Goal: Task Accomplishment & Management: Use online tool/utility

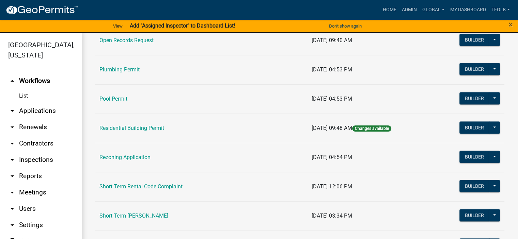
scroll to position [817, 0]
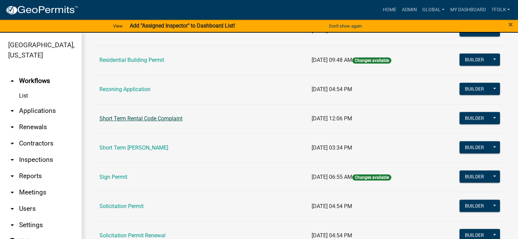
click at [142, 117] on link "Short Term Rental Code Complaint" at bounding box center [140, 118] width 83 height 6
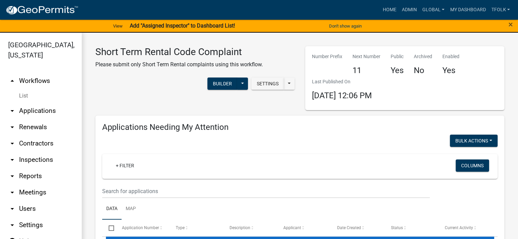
select select "3: 100"
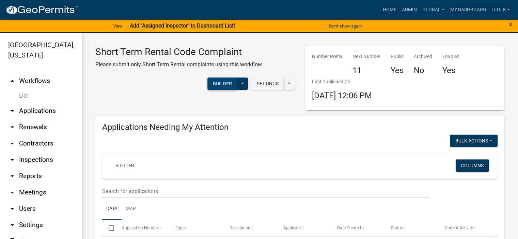
click at [217, 81] on button "Builder" at bounding box center [222, 84] width 30 height 12
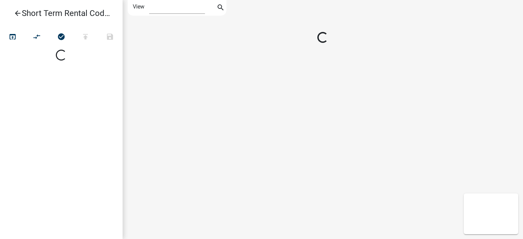
select select "1"
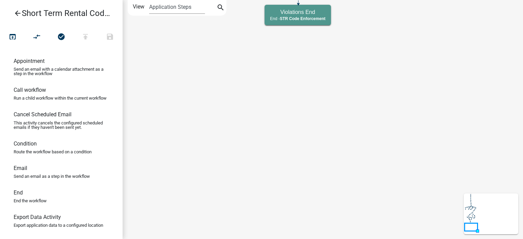
click at [14, 13] on icon "arrow_back" at bounding box center [18, 14] width 8 height 10
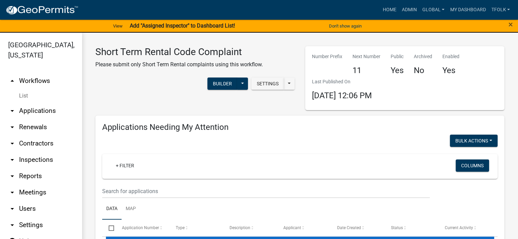
select select "3: 100"
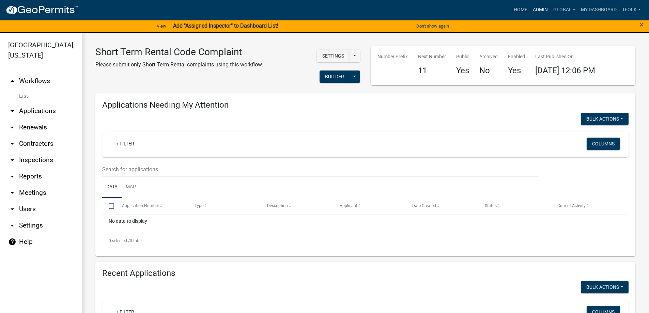
click at [518, 16] on link "Admin" at bounding box center [540, 9] width 20 height 13
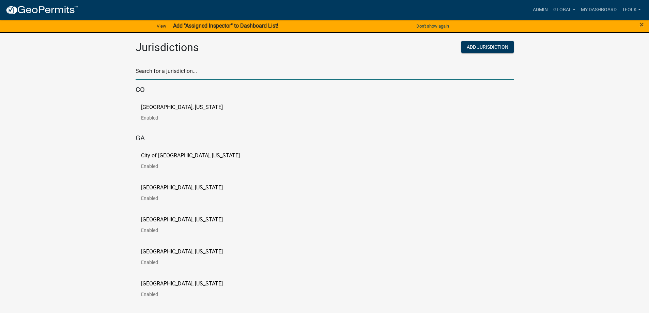
click at [177, 71] on input "text" at bounding box center [325, 73] width 378 height 14
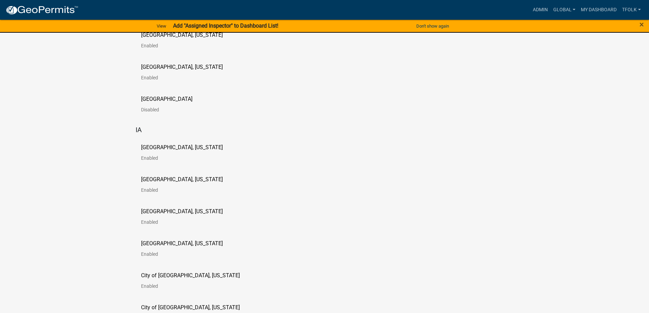
scroll to position [545, 0]
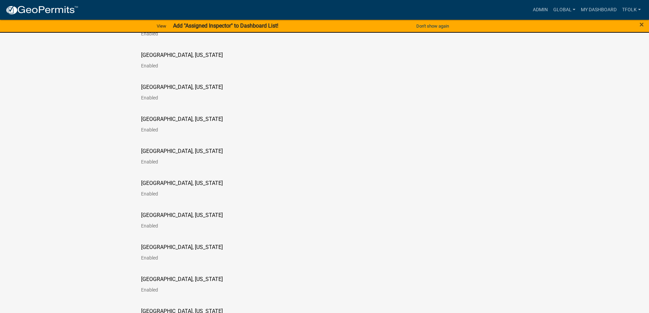
drag, startPoint x: 115, startPoint y: 240, endPoint x: 103, endPoint y: 122, distance: 119.5
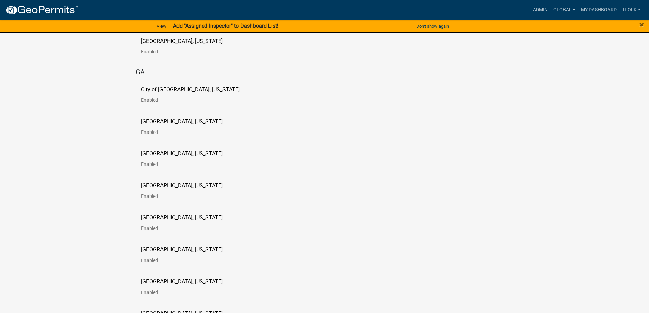
scroll to position [0, 0]
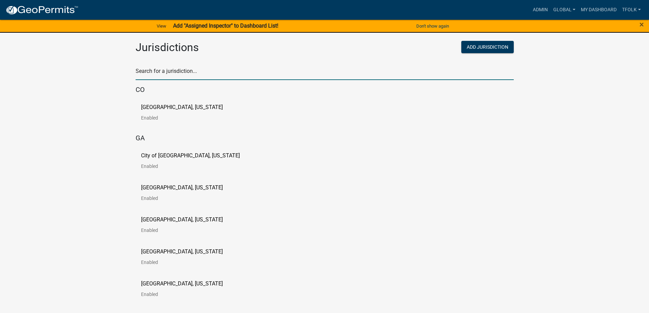
click at [201, 71] on input "text" at bounding box center [325, 73] width 378 height 14
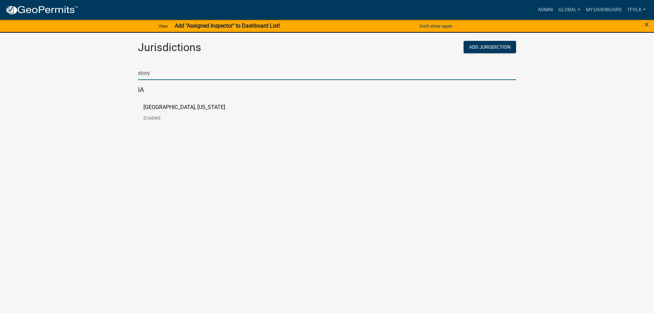
type input "story"
click at [154, 114] on link "Story County, Iowa Enabled" at bounding box center [189, 115] width 93 height 21
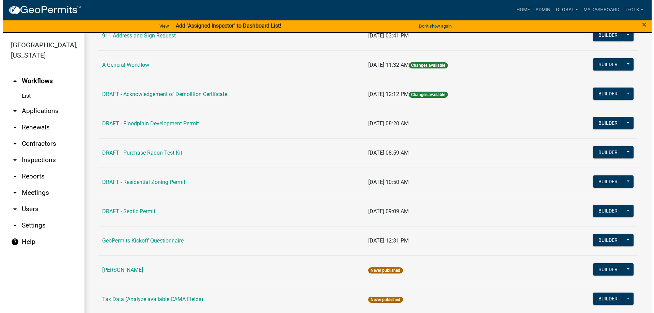
scroll to position [92, 0]
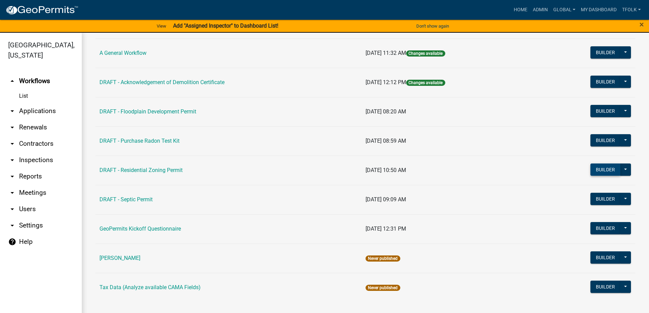
click at [518, 172] on button "Builder" at bounding box center [605, 169] width 30 height 12
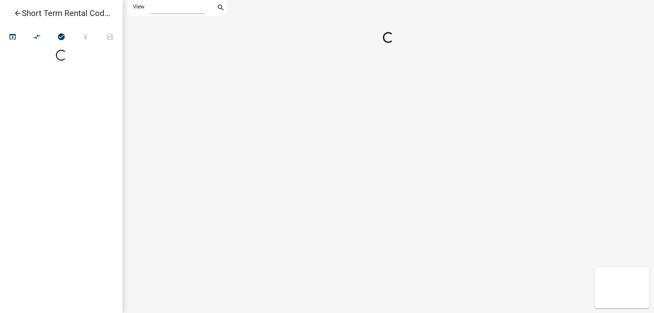
select select "1"
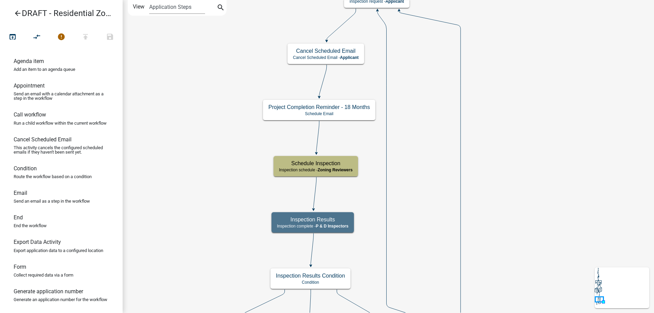
click at [241, 200] on icon "Start Start - Applicant Parcel search Parcel search - Applicant Require User Re…" at bounding box center [388, 257] width 531 height 514
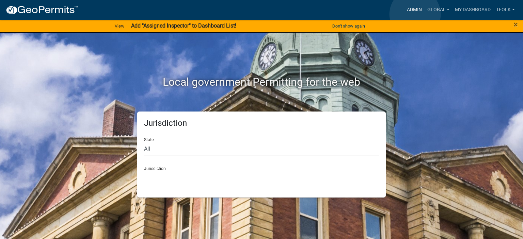
click at [323, 14] on link "Admin" at bounding box center [414, 9] width 20 height 13
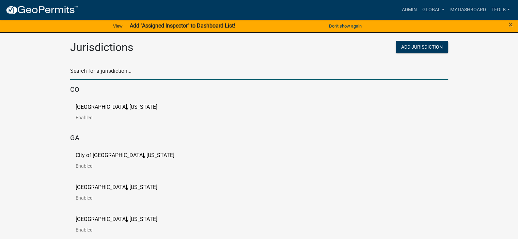
click at [165, 74] on input "text" at bounding box center [259, 73] width 378 height 14
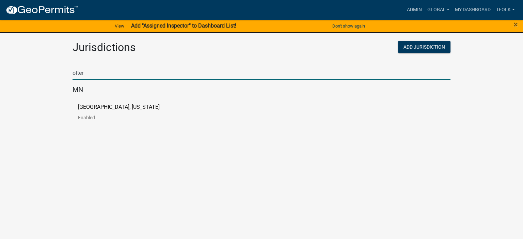
type input "otter"
click at [89, 115] on p "Enabled" at bounding box center [124, 117] width 93 height 5
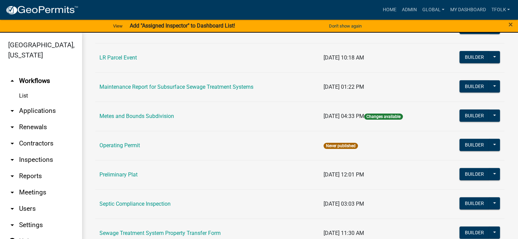
scroll to position [238, 0]
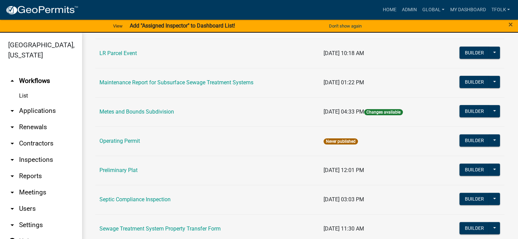
click at [38, 139] on link "arrow_drop_down Inspections" at bounding box center [41, 160] width 82 height 16
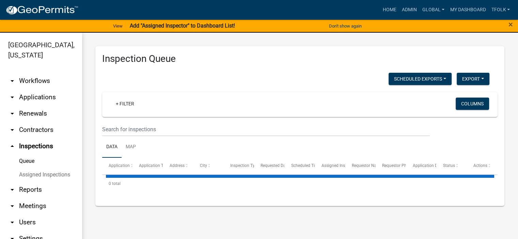
select select "3: 100"
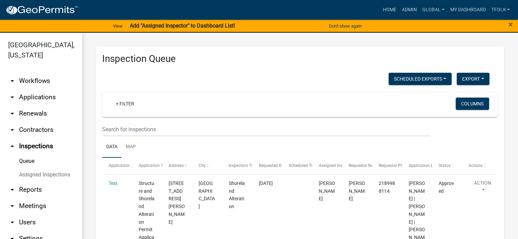
click at [28, 75] on link "arrow_drop_down Workflows" at bounding box center [41, 81] width 82 height 16
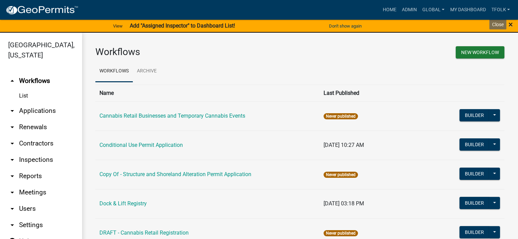
click at [323, 22] on span "×" at bounding box center [511, 25] width 4 height 10
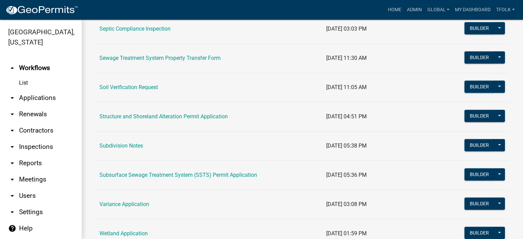
scroll to position [409, 0]
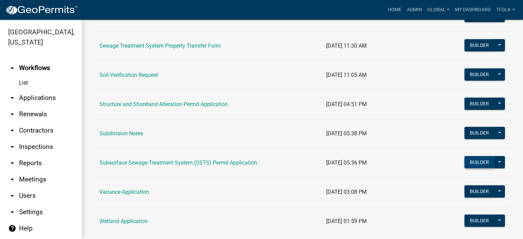
click at [323, 139] on button "Builder" at bounding box center [480, 162] width 30 height 12
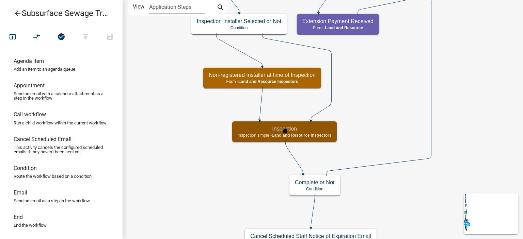
click at [241, 136] on p "Inspection simple - Land and Resource Inspectors" at bounding box center [285, 135] width 94 height 5
select select "29A93685-CF34-423D-A0A3-A57D31B32C85"
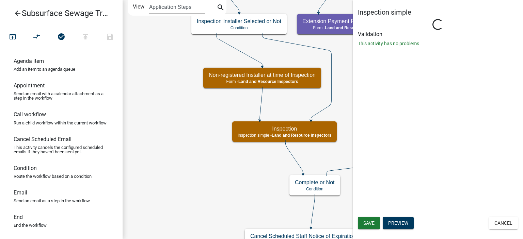
select select "710d5f49-2663-4e73-9718-d0c4e189f5ed"
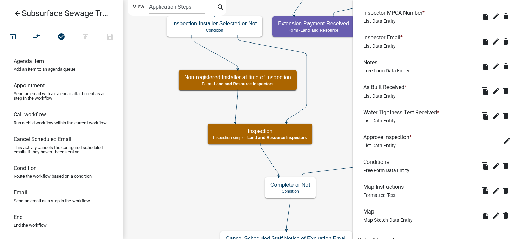
scroll to position [704, 0]
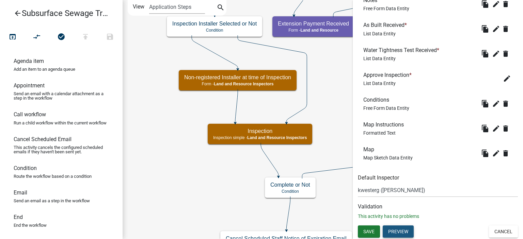
click at [323, 139] on button "Preview" at bounding box center [398, 232] width 31 height 12
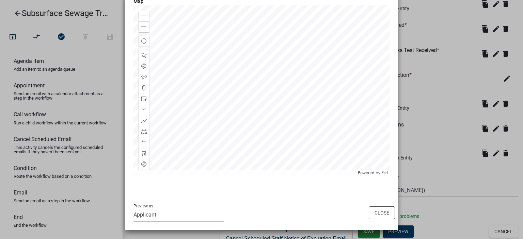
scroll to position [1180, 0]
click at [323, 139] on button "Close" at bounding box center [382, 212] width 26 height 13
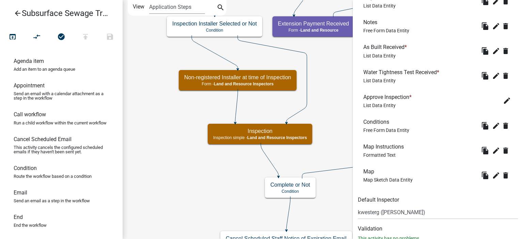
scroll to position [670, 0]
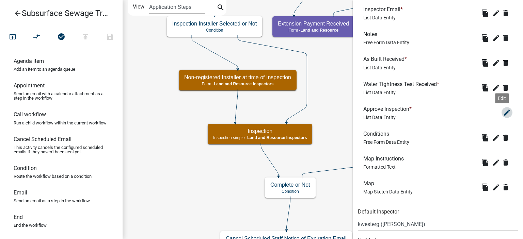
click at [323, 115] on icon "edit" at bounding box center [507, 113] width 8 height 8
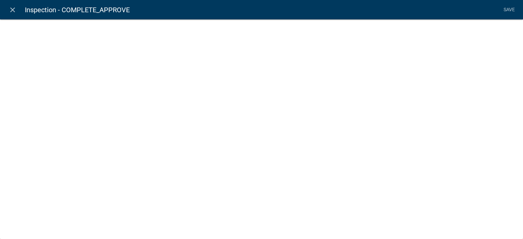
select select "list-data"
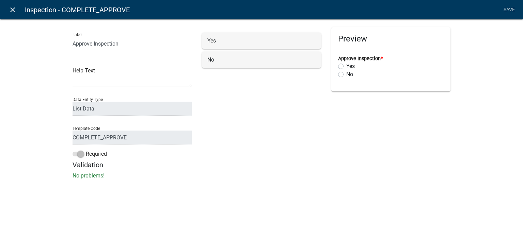
click at [16, 12] on icon "close" at bounding box center [13, 10] width 8 height 8
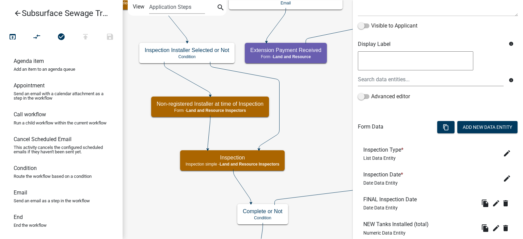
scroll to position [204, 0]
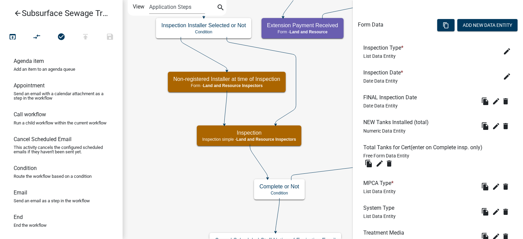
click at [18, 17] on icon "arrow_back" at bounding box center [18, 14] width 8 height 10
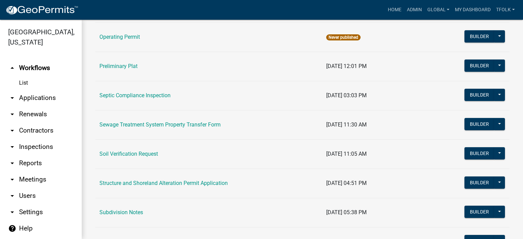
scroll to position [341, 0]
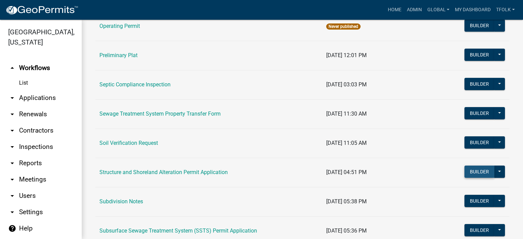
click at [323, 139] on button "Builder" at bounding box center [480, 172] width 30 height 12
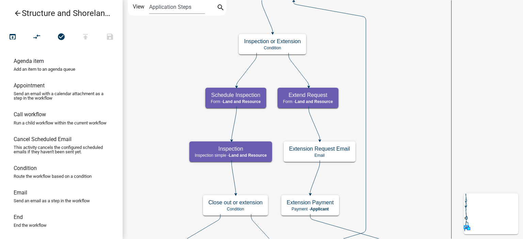
click at [17, 16] on icon "arrow_back" at bounding box center [18, 14] width 8 height 10
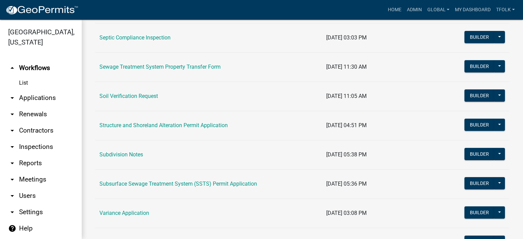
scroll to position [409, 0]
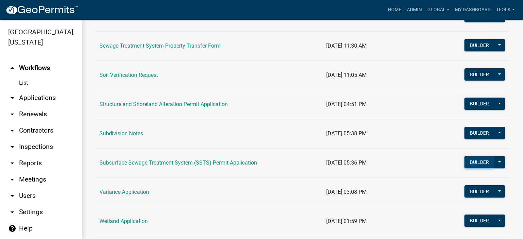
click at [323, 139] on button "Builder" at bounding box center [480, 162] width 30 height 12
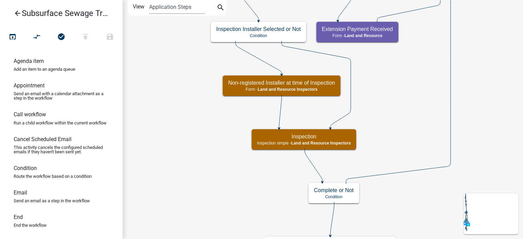
click at [16, 17] on icon "arrow_back" at bounding box center [18, 14] width 8 height 10
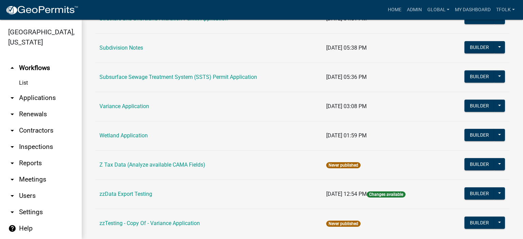
scroll to position [511, 0]
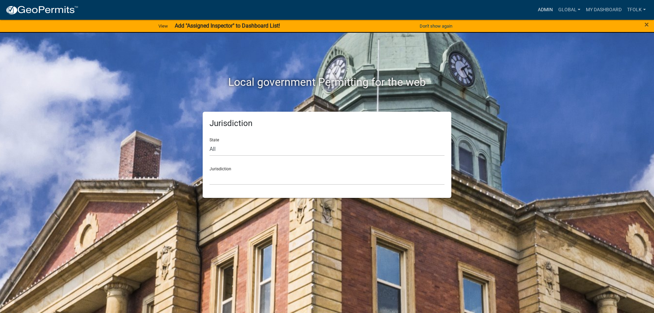
click at [546, 8] on link "Admin" at bounding box center [545, 9] width 20 height 13
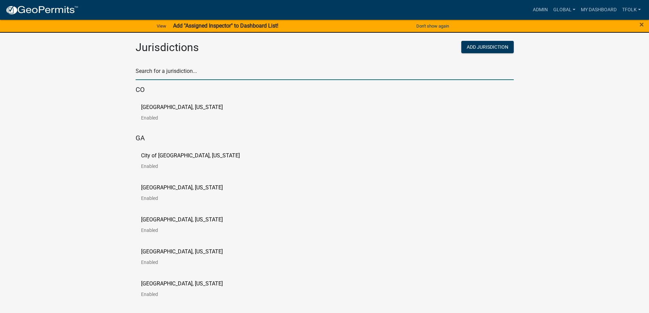
click at [282, 77] on input "text" at bounding box center [325, 73] width 378 height 14
type input "testing"
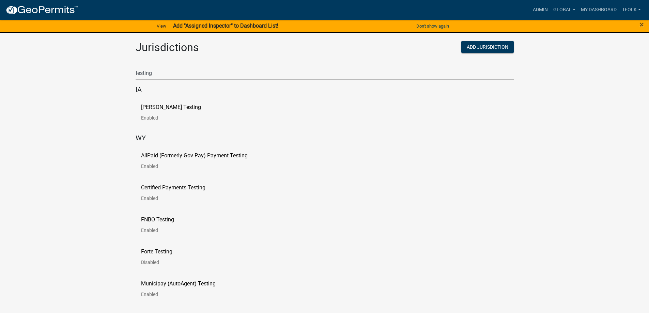
click at [146, 111] on link "[PERSON_NAME] Testing Enabled" at bounding box center [176, 115] width 71 height 21
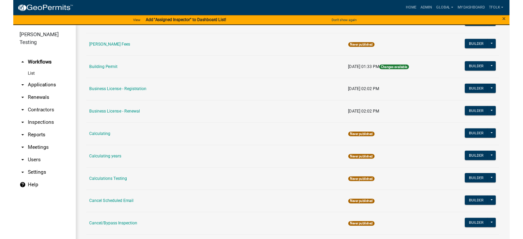
scroll to position [613, 0]
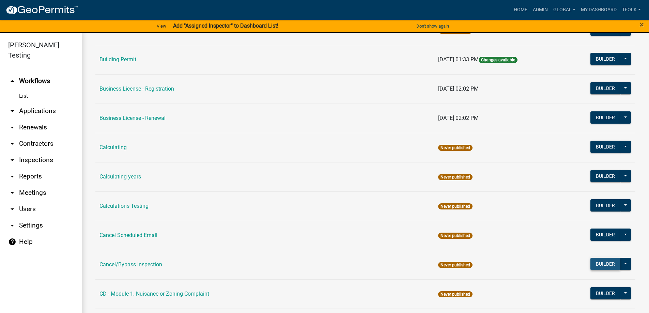
click at [596, 265] on button "Builder" at bounding box center [605, 264] width 30 height 12
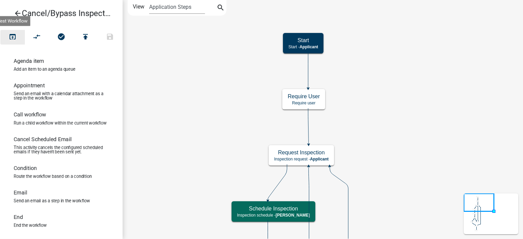
click at [13, 40] on icon "open_in_browser" at bounding box center [13, 38] width 8 height 10
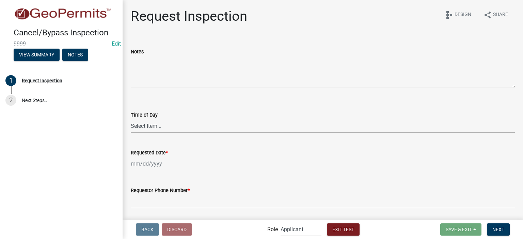
click at [164, 121] on select "Select Item... AM PM" at bounding box center [323, 126] width 384 height 14
click at [131, 119] on select "Select Item... AM PM" at bounding box center [323, 126] width 384 height 14
select select "e7050234-b499-4146-972f-12d4d0a4dc84"
click at [147, 165] on div at bounding box center [162, 164] width 62 height 14
select select "8"
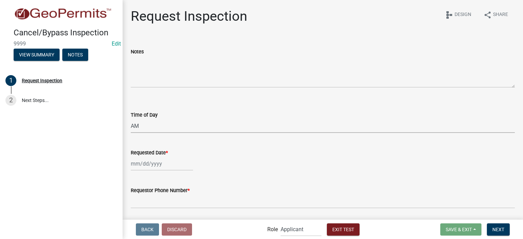
select select "2025"
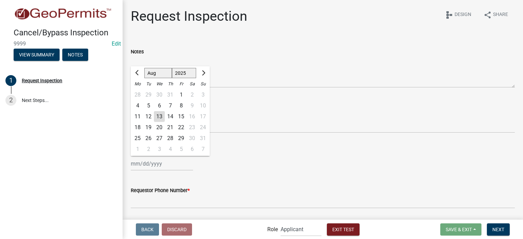
click at [181, 115] on div "15" at bounding box center [181, 116] width 11 height 11
type input "[DATE]"
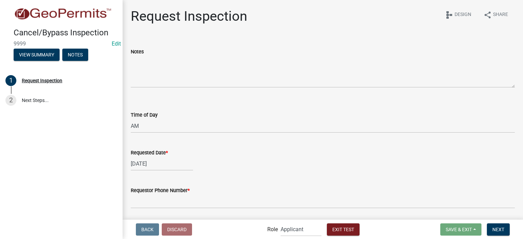
scroll to position [34, 0]
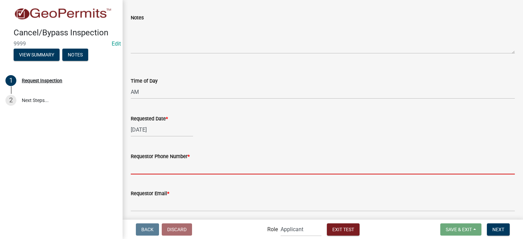
click at [197, 165] on input "Requestor Phone Number *" at bounding box center [323, 168] width 384 height 14
type input "1234567890"
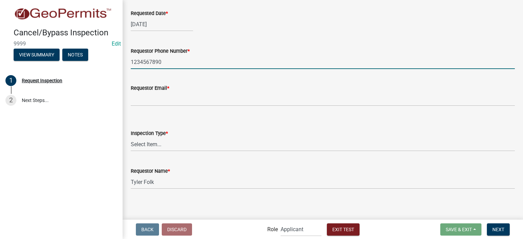
scroll to position [142, 0]
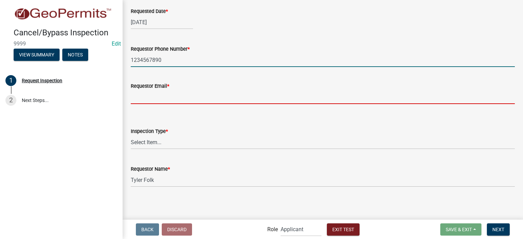
click at [160, 93] on input "Requestor Email *" at bounding box center [323, 97] width 384 height 14
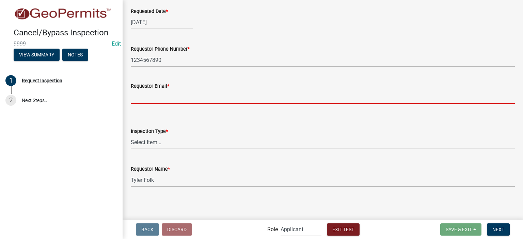
type input "[EMAIL_ADDRESS][DOMAIN_NAME]"
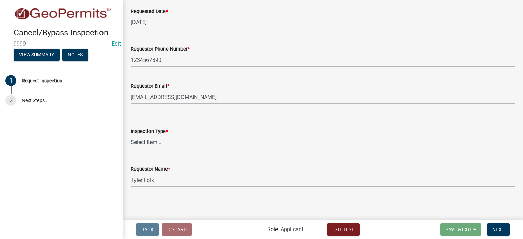
click at [171, 147] on select "Select Item... Inspection Type 1 Inspection Type 2 Inspection Type 3" at bounding box center [323, 143] width 384 height 14
click at [131, 136] on select "Select Item... Inspection Type 1 Inspection Type 2 Inspection Type 3" at bounding box center [323, 143] width 384 height 14
select select "587aa91b-82fb-4959-a09f-4a909f4765ed"
click at [180, 201] on main "Request Inspection share Share schema Design Notes Time of Day Select Item... A…" at bounding box center [323, 109] width 401 height 219
click at [491, 226] on button "Next" at bounding box center [498, 230] width 23 height 12
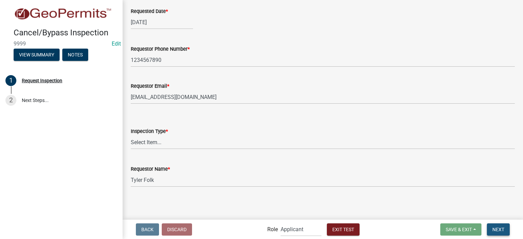
scroll to position [0, 0]
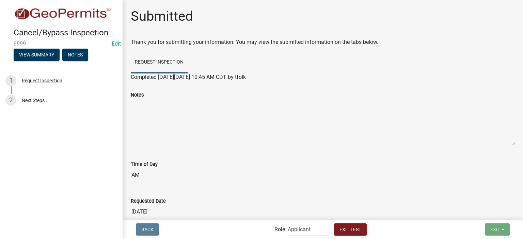
click at [301, 238] on nav "Back Role Applicant Admin [PERSON_NAME] Exit Test Exit Save Save & Exit" at bounding box center [323, 229] width 401 height 19
click at [304, 228] on select "Applicant Admin [PERSON_NAME]" at bounding box center [308, 230] width 41 height 14
select select "51f454bb-e9ce-43e5-b22f-79fc385e1a1d"
click at [296, 223] on select "Applicant Admin [PERSON_NAME]" at bounding box center [308, 230] width 41 height 14
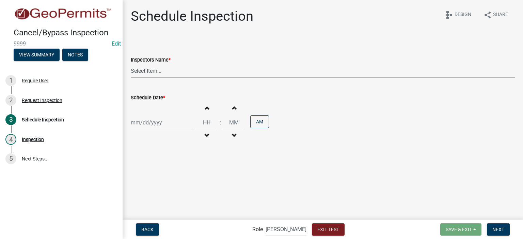
click at [180, 68] on select "Select Item... tfolk (Tyler Folk)" at bounding box center [323, 71] width 384 height 14
click at [164, 97] on wm-data-entity-input-list "Inspectors Name * Select Item... tfolk (Tyler Folk) Schedule Date * Increment h…" at bounding box center [323, 94] width 384 height 112
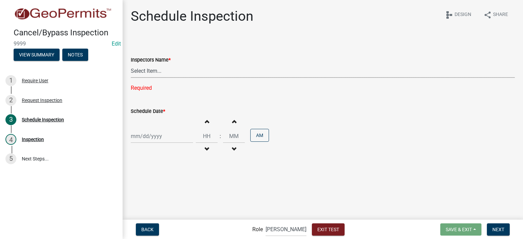
drag, startPoint x: 161, startPoint y: 69, endPoint x: 161, endPoint y: 76, distance: 6.8
click at [161, 71] on select "Select Item... tfolk (Tyler Folk)" at bounding box center [323, 71] width 384 height 14
select select "4e05c357-7dcf-4a83-aaeb-012f1a218f30"
click at [131, 64] on select "Select Item... tfolk (Tyler Folk)" at bounding box center [323, 71] width 384 height 14
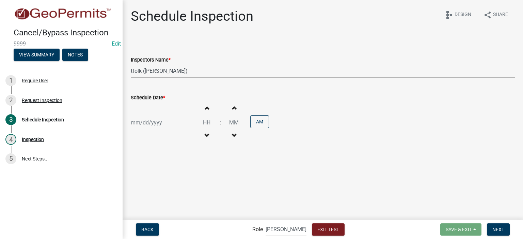
click at [164, 127] on div at bounding box center [162, 123] width 62 height 14
select select "8"
select select "2025"
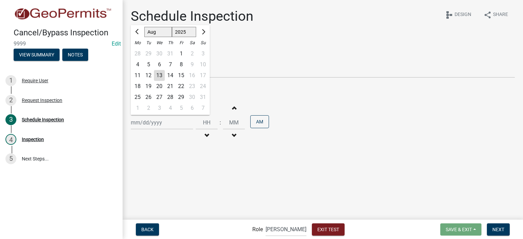
click at [183, 75] on div "15" at bounding box center [181, 75] width 11 height 11
type input "[DATE]"
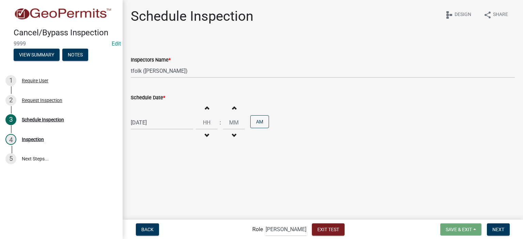
click at [207, 134] on button "Decrement hours" at bounding box center [207, 136] width 14 height 12
type input "11"
type input "00"
click at [254, 123] on button "PM" at bounding box center [259, 121] width 19 height 13
click at [310, 147] on wm-data-entity-input "Schedule Date * [DATE] Increment hours 11 Decrement hours : Increment minutes 0…" at bounding box center [323, 117] width 384 height 66
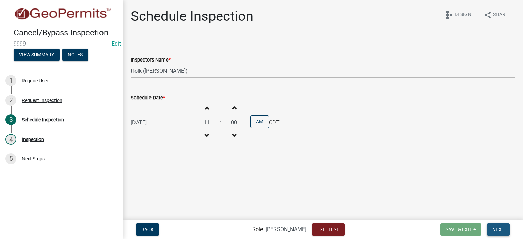
click at [501, 230] on span "Next" at bounding box center [499, 229] width 12 height 5
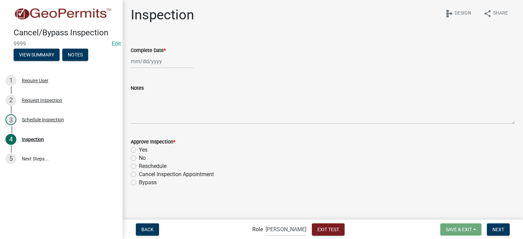
scroll to position [2, 0]
click at [144, 56] on div at bounding box center [162, 61] width 62 height 14
select select "8"
select select "2025"
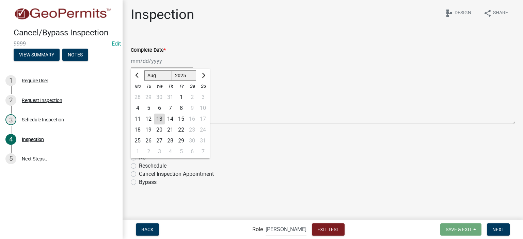
click at [181, 118] on div "15" at bounding box center [181, 119] width 11 height 11
type input "[DATE]"
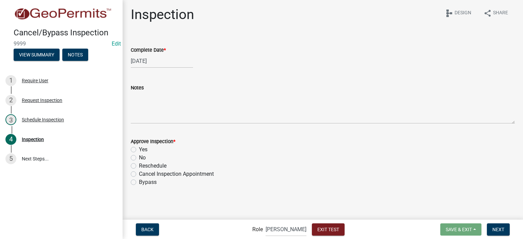
click at [154, 182] on label "Bypass" at bounding box center [148, 182] width 18 height 8
click at [143, 182] on input "Bypass" at bounding box center [141, 180] width 4 height 4
radio input "true"
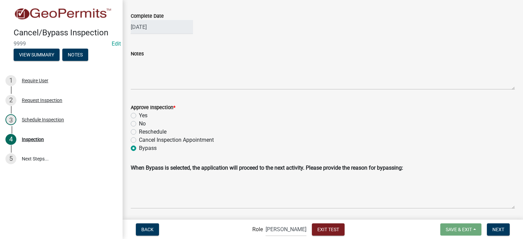
scroll to position [55, 0]
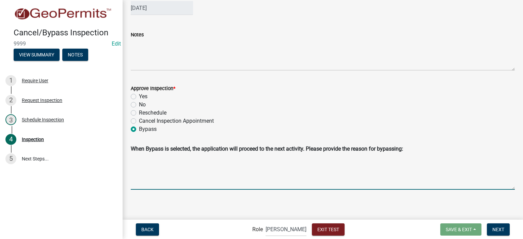
click at [241, 172] on textarea "Bypass Reason" at bounding box center [323, 173] width 384 height 34
type textarea "Not required"
click at [494, 231] on span "Next" at bounding box center [499, 229] width 12 height 5
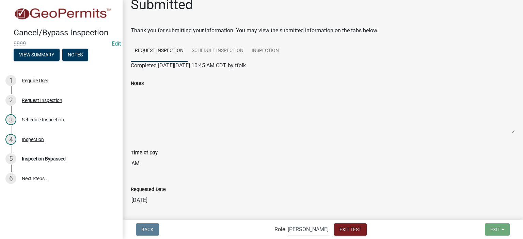
scroll to position [0, 0]
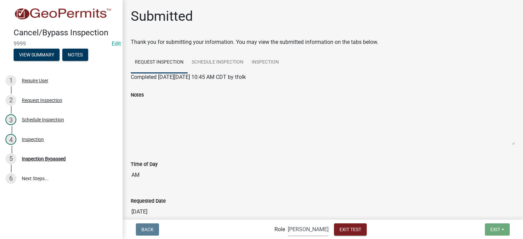
click at [300, 228] on select "Applicant Admin [PERSON_NAME]" at bounding box center [308, 230] width 41 height 14
select select "46f061d0-ca05-4526-87ad-bae6256f3e47"
click at [296, 223] on select "Applicant Admin [PERSON_NAME]" at bounding box center [308, 230] width 41 height 14
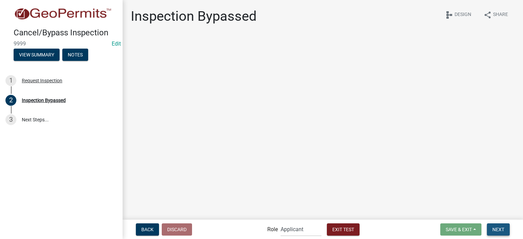
click at [495, 231] on span "Next" at bounding box center [499, 229] width 12 height 5
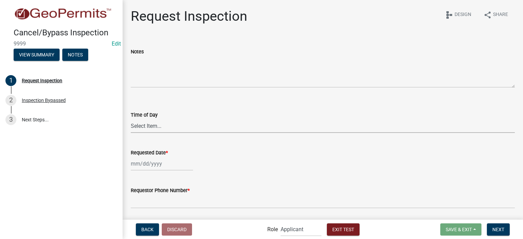
click at [172, 124] on select "Select Item... AM PM" at bounding box center [323, 126] width 384 height 14
select select "8"
select select "2025"
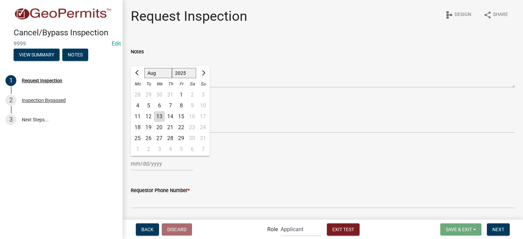
click at [167, 161] on div "[PERSON_NAME] Feb Mar Apr [PERSON_NAME][DATE] Oct Nov [DATE] 1526 1527 1528 152…" at bounding box center [162, 164] width 62 height 14
click at [183, 119] on div "15" at bounding box center [181, 116] width 11 height 11
type input "[DATE]"
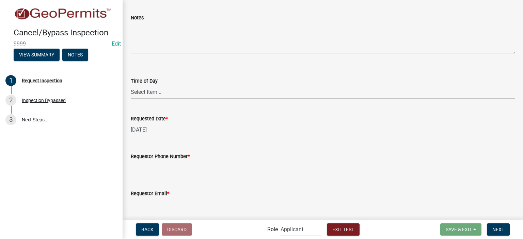
scroll to position [68, 0]
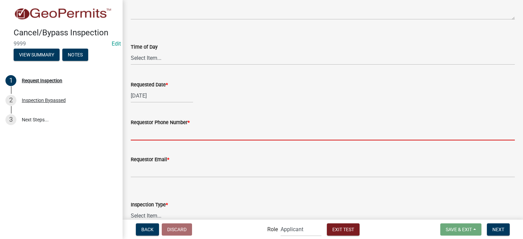
click at [168, 136] on input "Requestor Phone Number *" at bounding box center [323, 134] width 384 height 14
type input "1234567890"
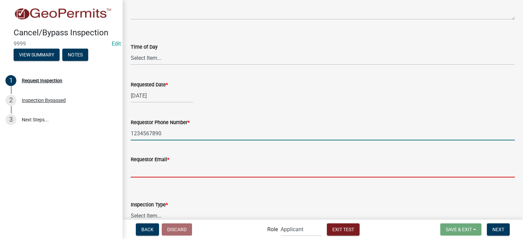
click at [171, 170] on input "Requestor Email *" at bounding box center [323, 171] width 384 height 14
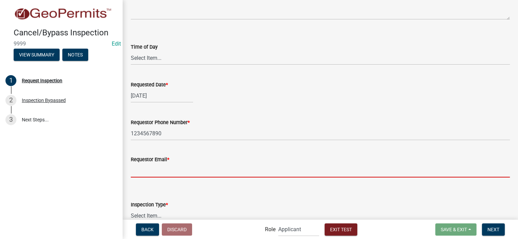
type input "[EMAIL_ADDRESS][DOMAIN_NAME]"
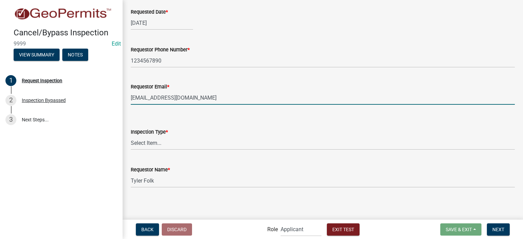
scroll to position [142, 0]
click at [165, 144] on select "Select Item... Inspection Type 1 Inspection Type 2 Inspection Type 3" at bounding box center [323, 143] width 384 height 14
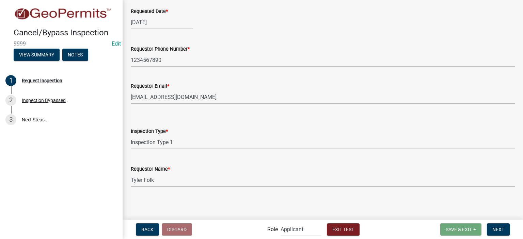
click at [131, 136] on select "Select Item... Inspection Type 1 Inspection Type 2 Inspection Type 3" at bounding box center [323, 143] width 384 height 14
select select "587aa91b-82fb-4959-a09f-4a909f4765ed"
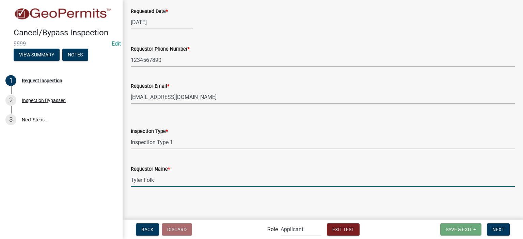
click at [169, 177] on input "Tyler Folk" at bounding box center [323, 180] width 384 height 14
click at [503, 227] on span "Next" at bounding box center [499, 229] width 12 height 5
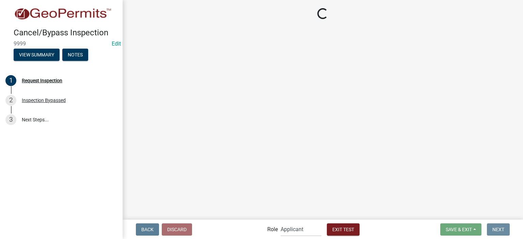
scroll to position [0, 0]
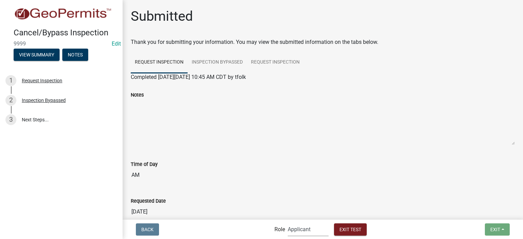
click at [305, 235] on select "Applicant Admin [PERSON_NAME]" at bounding box center [308, 230] width 41 height 14
select select "51f454bb-e9ce-43e5-b22f-79fc385e1a1d"
click at [296, 223] on select "Applicant Admin [PERSON_NAME]" at bounding box center [308, 230] width 41 height 14
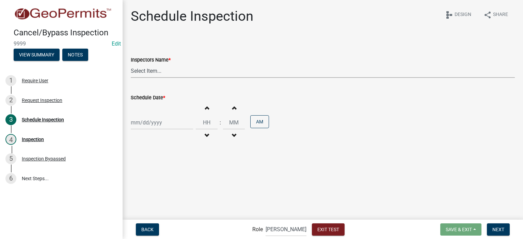
click at [171, 69] on select "Select Item... tfolk (Tyler Folk)" at bounding box center [323, 71] width 384 height 14
select select "4e05c357-7dcf-4a83-aaeb-012f1a218f30"
click at [131, 64] on select "Select Item... tfolk (Tyler Folk)" at bounding box center [323, 71] width 384 height 14
click at [168, 124] on div at bounding box center [162, 123] width 62 height 14
select select "8"
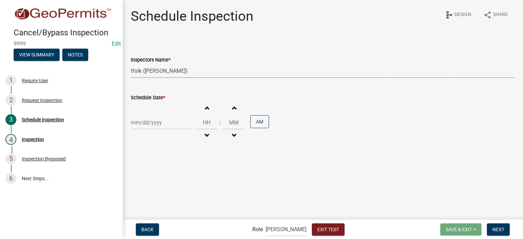
select select "2025"
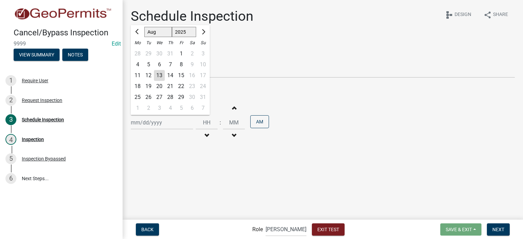
click at [180, 76] on div "15" at bounding box center [181, 75] width 11 height 11
type input "[DATE]"
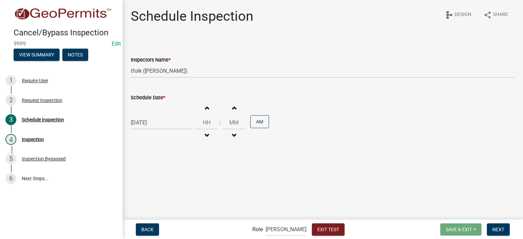
drag, startPoint x: 274, startPoint y: 187, endPoint x: 434, endPoint y: 209, distance: 162.0
click at [276, 186] on main "Schedule Inspection share Share schema Design Inspectors Name * Select Item... …" at bounding box center [323, 109] width 401 height 219
click at [501, 231] on span "Next" at bounding box center [499, 229] width 12 height 5
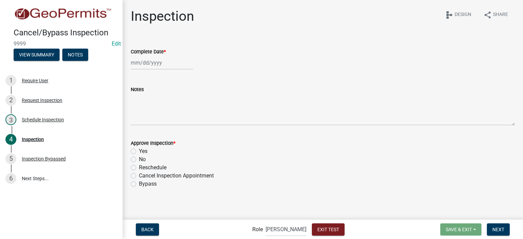
click at [162, 179] on label "Cancel Inspection Appointment" at bounding box center [176, 176] width 75 height 8
click at [143, 176] on input "Cancel Inspection Appointment" at bounding box center [141, 174] width 4 height 4
radio input "true"
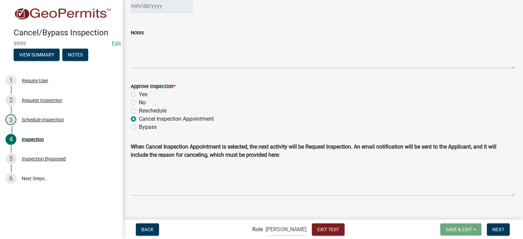
scroll to position [63, 0]
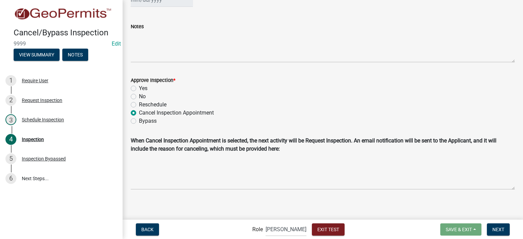
click at [148, 121] on label "Bypass" at bounding box center [148, 121] width 18 height 8
click at [143, 121] on input "Bypass" at bounding box center [141, 119] width 4 height 4
radio input "true"
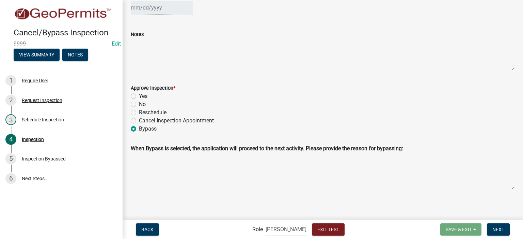
scroll to position [55, 0]
click at [152, 121] on label "Cancel Inspection Appointment" at bounding box center [176, 121] width 75 height 8
click at [143, 121] on input "Cancel Inspection Appointment" at bounding box center [141, 119] width 4 height 4
radio input "true"
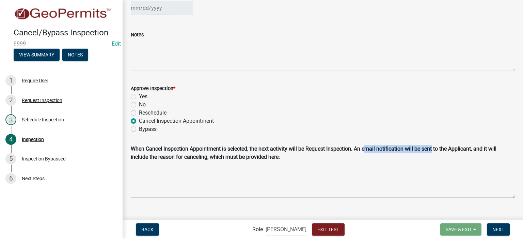
drag, startPoint x: 364, startPoint y: 148, endPoint x: 312, endPoint y: 169, distance: 56.1
click at [432, 152] on strong "When Cancel Inspection Appointment is selected, the next activity will be Reque…" at bounding box center [314, 153] width 366 height 15
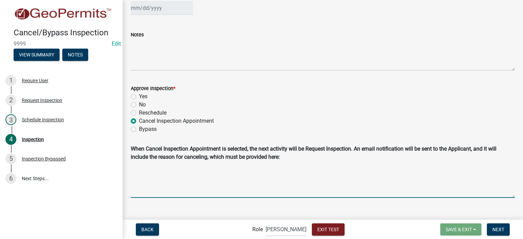
click at [217, 170] on textarea "Cancel Reason" at bounding box center [323, 181] width 384 height 34
type textarea "Not required"
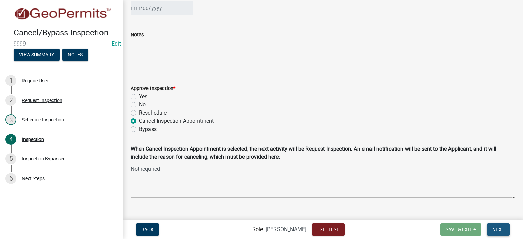
click at [499, 228] on span "Next" at bounding box center [499, 229] width 12 height 5
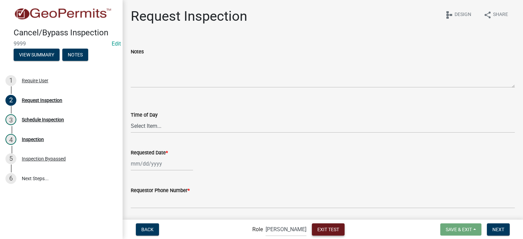
click at [322, 229] on span "Exit Test" at bounding box center [328, 229] width 22 height 5
